Goal: Transaction & Acquisition: Purchase product/service

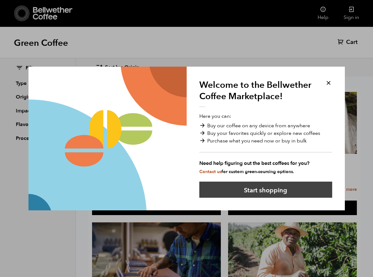
click at [269, 190] on button "Start shopping" at bounding box center [265, 190] width 133 height 16
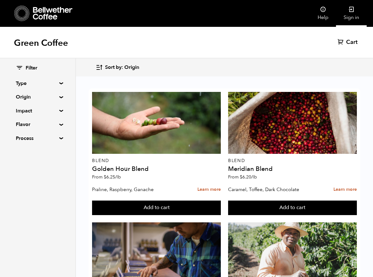
click at [352, 11] on icon at bounding box center [351, 9] width 6 height 6
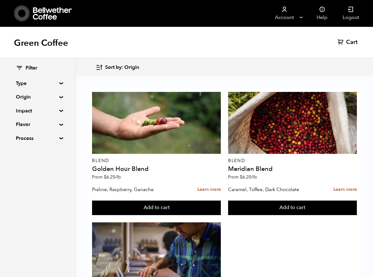
scroll to position [1001, 0]
click at [22, 84] on summary "Type" at bounding box center [38, 84] width 44 height 8
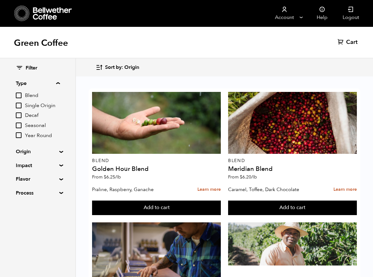
click at [59, 151] on summary "Origin" at bounding box center [38, 152] width 44 height 8
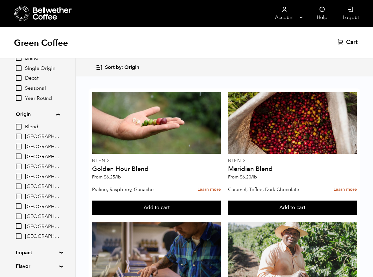
scroll to position [40, 0]
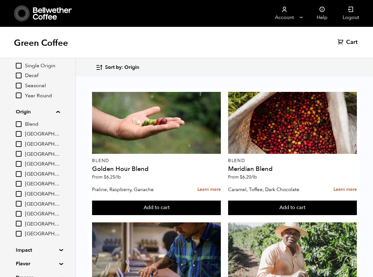
click at [58, 251] on summary "Impact" at bounding box center [38, 251] width 44 height 8
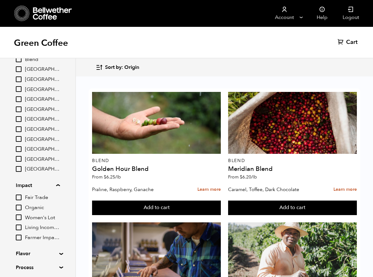
scroll to position [127, 0]
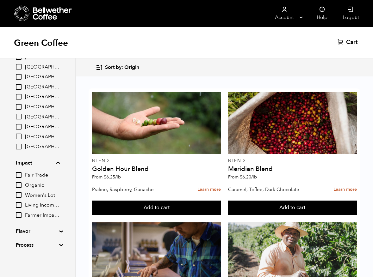
click at [59, 247] on div "Filter Type Blend Single Origin Decaf Seasonal Year Round Origin Blend Brazil B…" at bounding box center [37, 93] width 75 height 324
click at [59, 242] on div "Filter Type Blend Single Origin Decaf Seasonal Year Round Origin Blend Brazil B…" at bounding box center [37, 93] width 75 height 324
click at [59, 232] on summary "Flavor" at bounding box center [38, 232] width 44 height 8
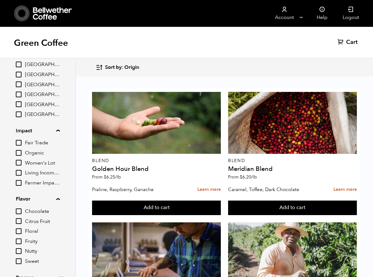
scroll to position [192, 0]
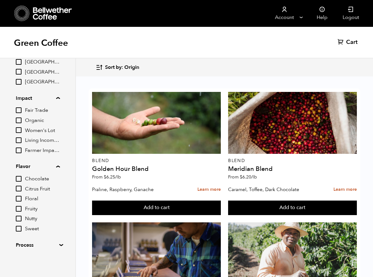
click at [59, 245] on summary "Process" at bounding box center [38, 246] width 44 height 8
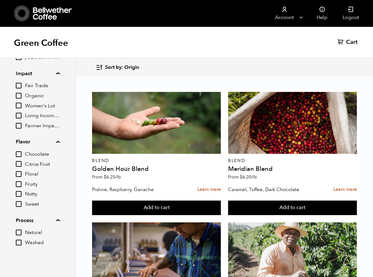
scroll to position [388, 0]
